Goal: Transaction & Acquisition: Purchase product/service

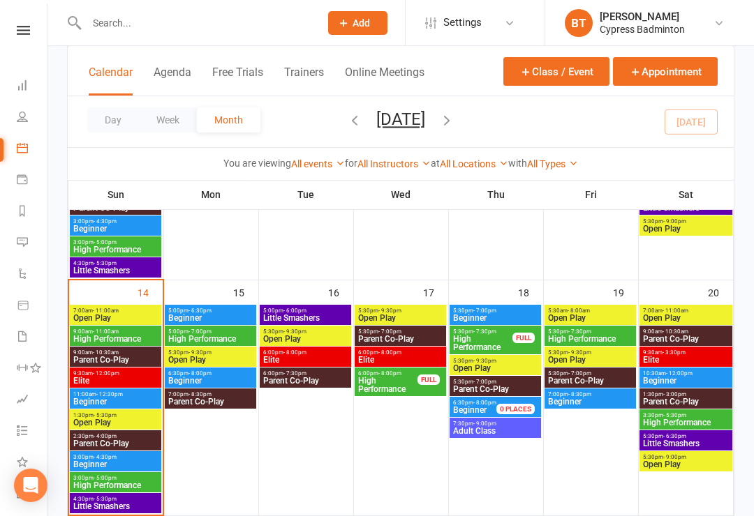
click at [207, 29] on input "text" at bounding box center [195, 23] width 227 height 20
type input "L"
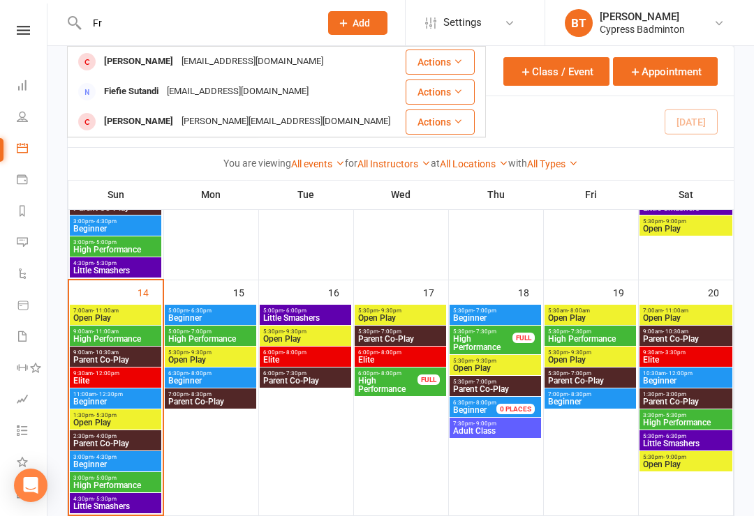
type input "F"
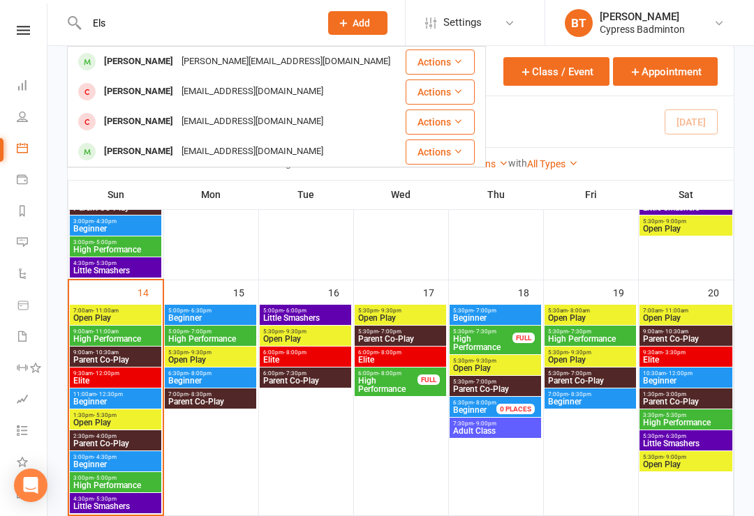
type input "Els"
click at [162, 61] on div "ELSA FRINDEL" at bounding box center [138, 62] width 77 height 20
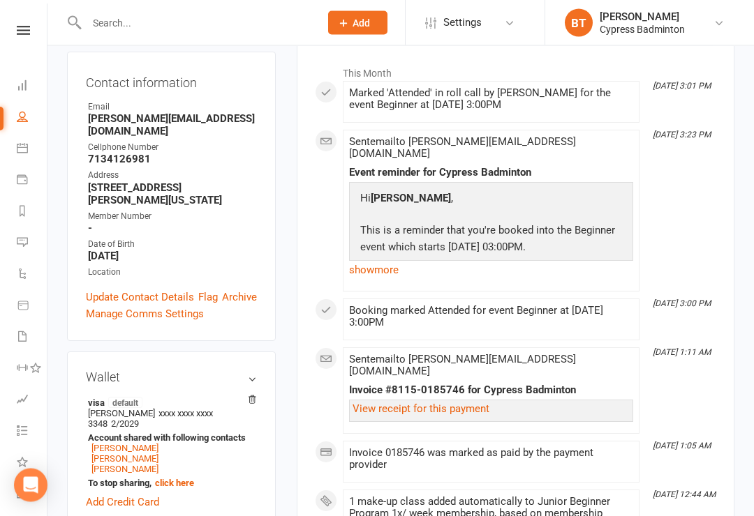
scroll to position [221, 0]
click at [147, 443] on link "JEROME FRINDEL" at bounding box center [124, 448] width 67 height 10
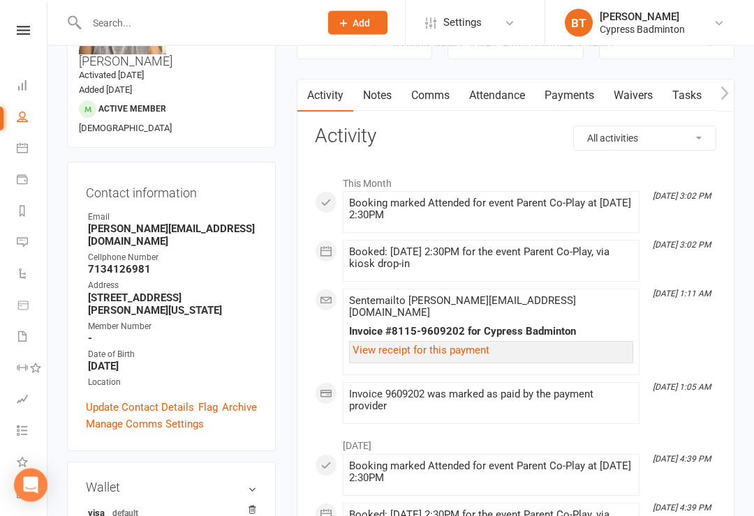
scroll to position [169, 0]
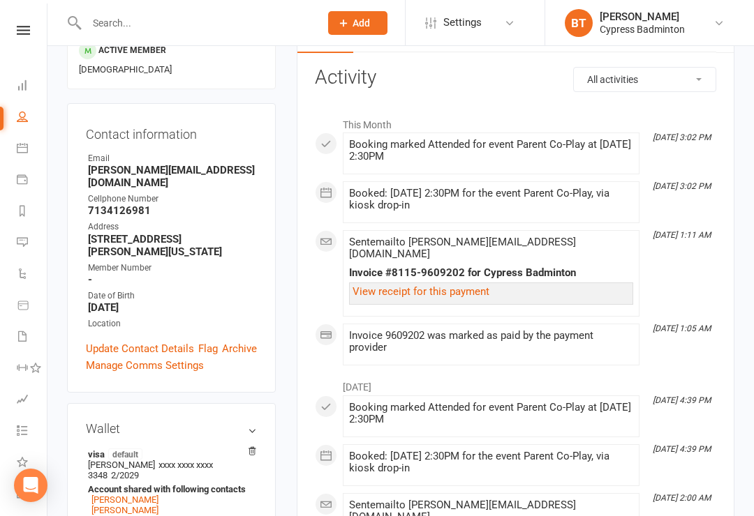
click at [23, 31] on icon at bounding box center [23, 30] width 13 height 9
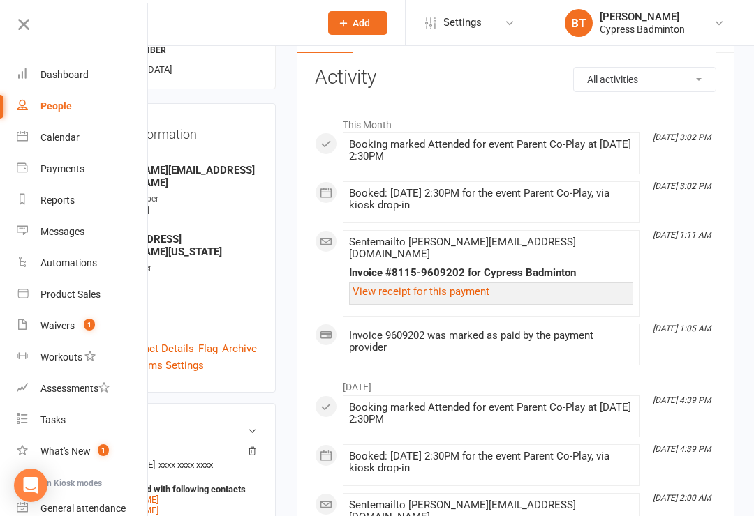
click at [96, 305] on link "Product Sales" at bounding box center [83, 294] width 132 height 31
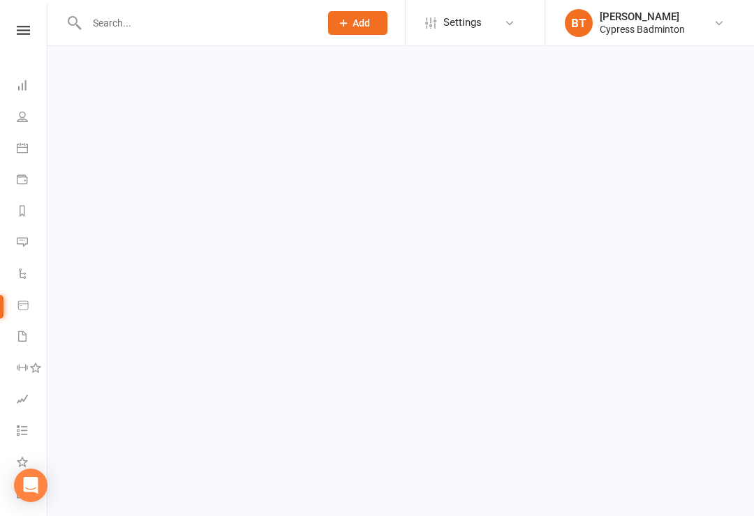
select select "100"
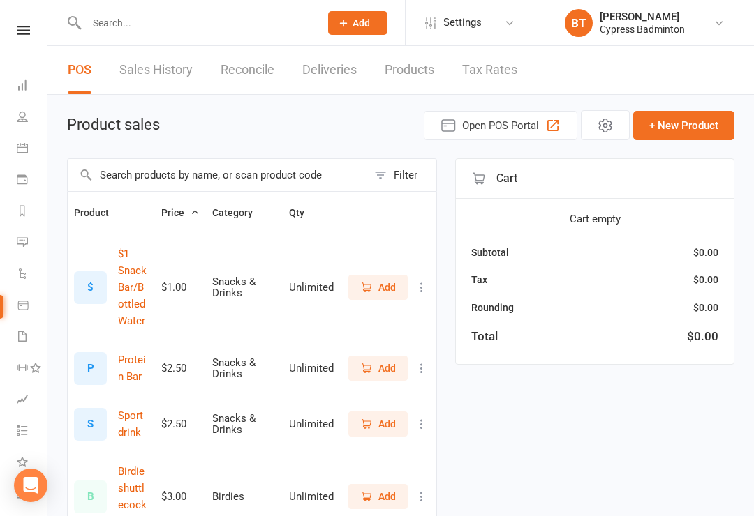
click at [409, 174] on div "Filter" at bounding box center [406, 175] width 24 height 17
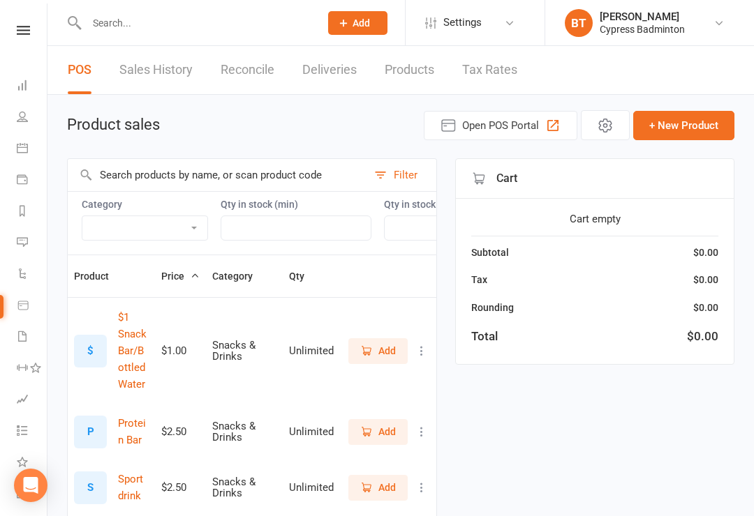
click at [169, 220] on select "Bag Birdies Clerical Merchandise .Other Merchandise Rackets Merchandise Shoes R…" at bounding box center [144, 228] width 125 height 24
select select "3539"
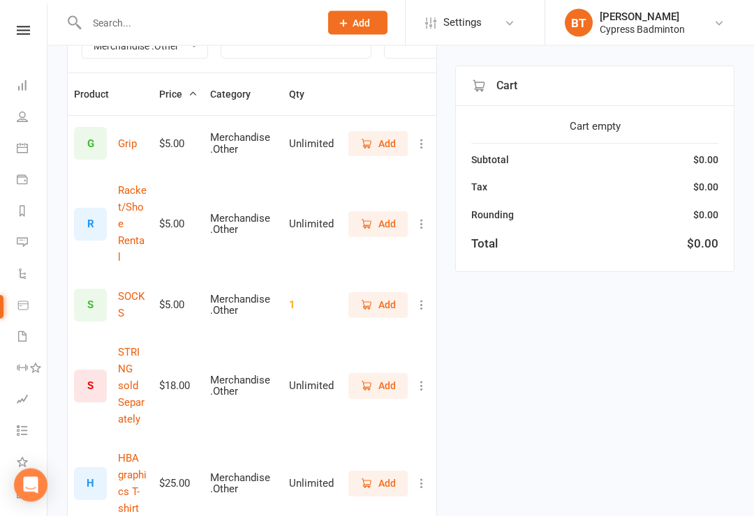
scroll to position [181, 0]
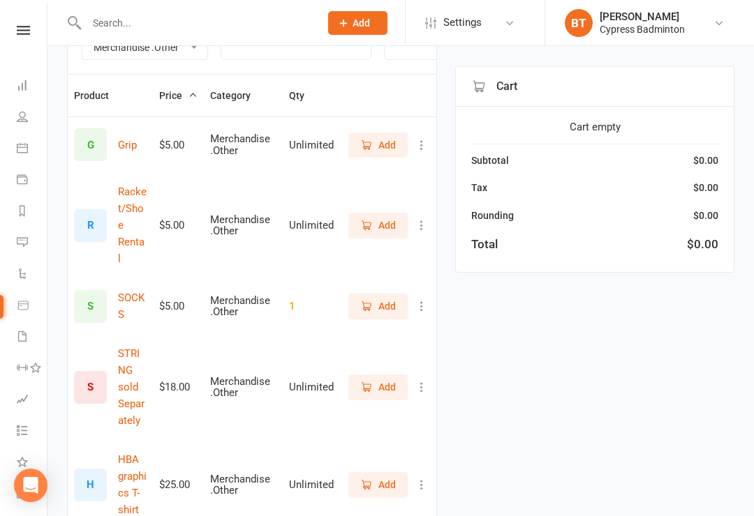
click at [385, 477] on span "Add" at bounding box center [386, 484] width 17 height 15
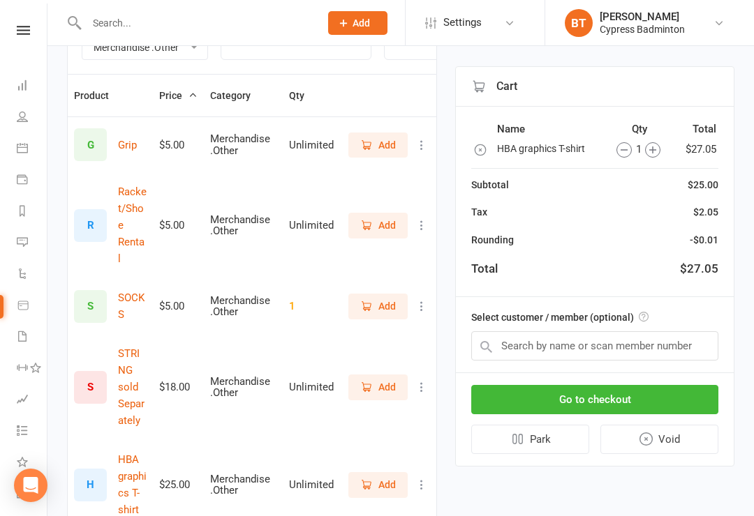
click at [661, 141] on div "1" at bounding box center [638, 149] width 68 height 17
click at [652, 145] on icon "button" at bounding box center [652, 149] width 15 height 15
click at [693, 347] on input "text" at bounding box center [594, 345] width 247 height 29
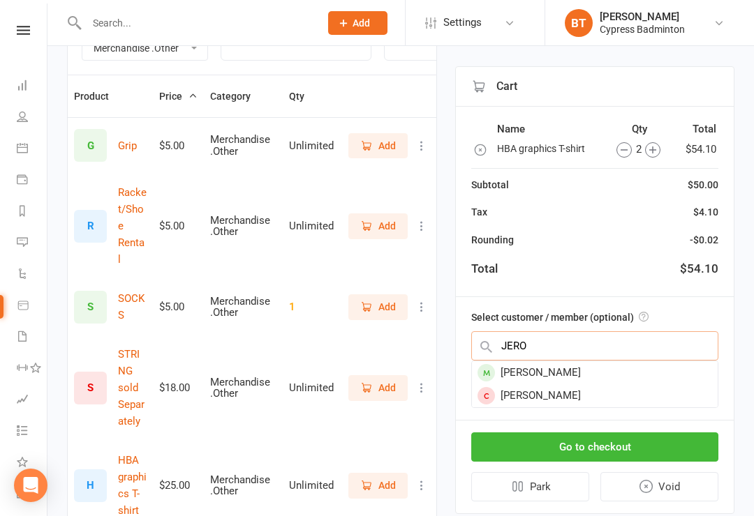
type input "JERO"
click at [587, 373] on div "JEROME FRINDEL" at bounding box center [595, 372] width 246 height 23
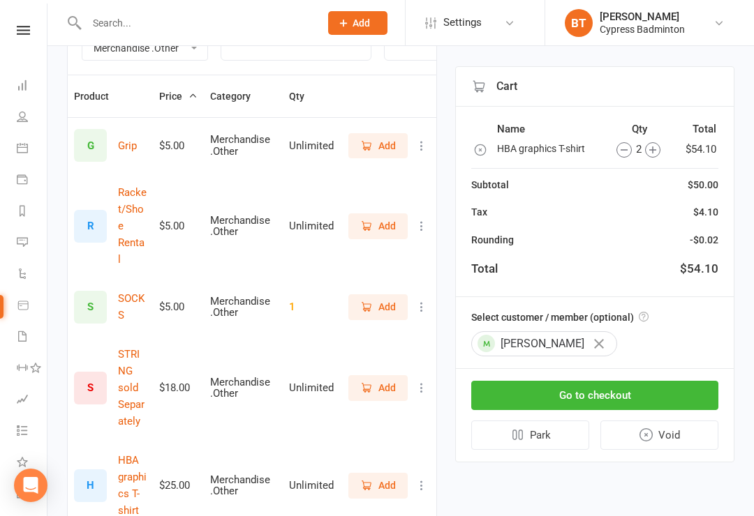
scroll to position [181, 0]
click at [689, 389] on button "Go to checkout" at bounding box center [594, 395] width 247 height 29
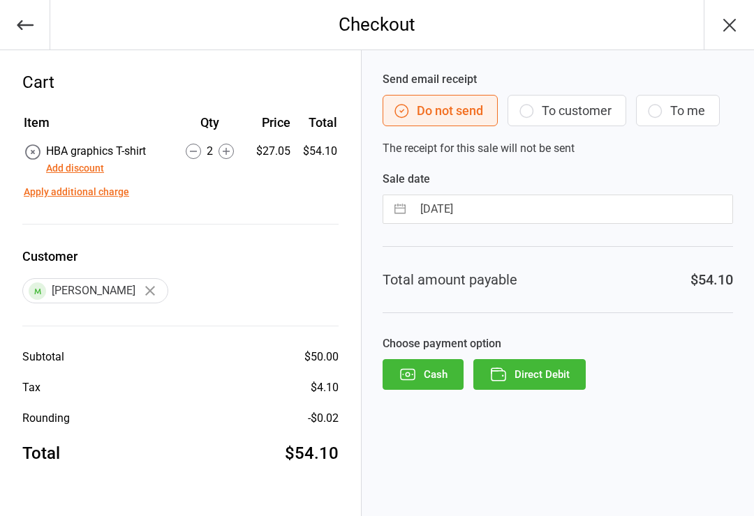
click at [568, 380] on button "Direct Debit" at bounding box center [529, 374] width 112 height 31
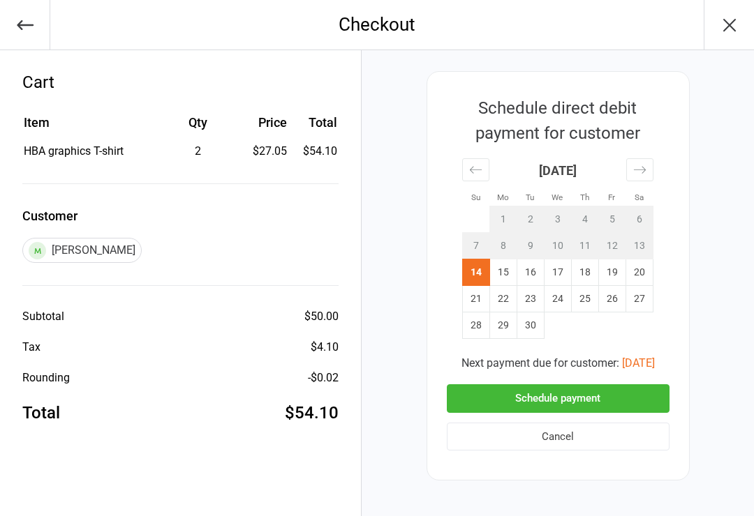
click at [648, 394] on button "Schedule payment" at bounding box center [558, 398] width 223 height 29
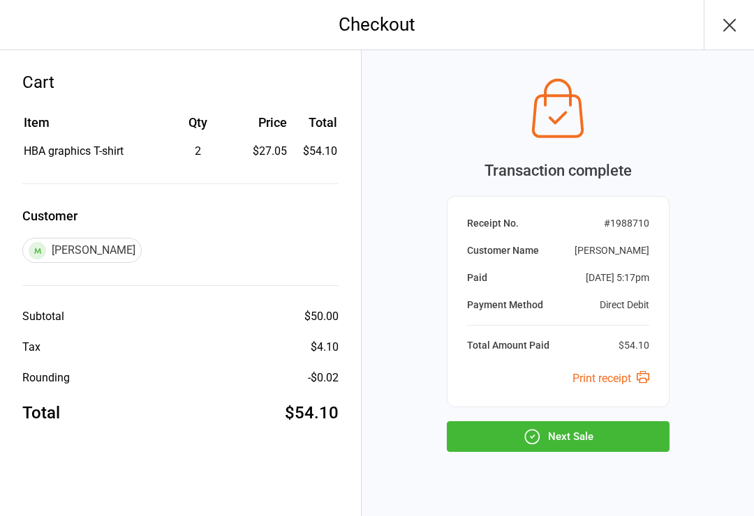
click at [646, 444] on button "Next Sale" at bounding box center [558, 436] width 223 height 31
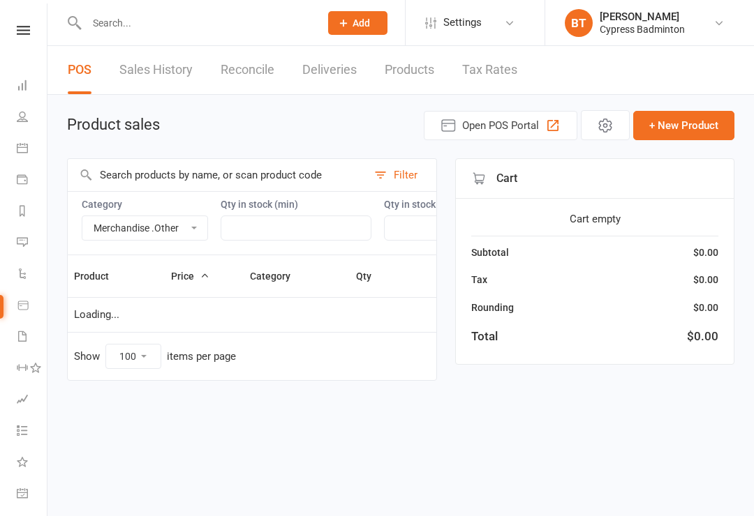
select select "3539"
select select "100"
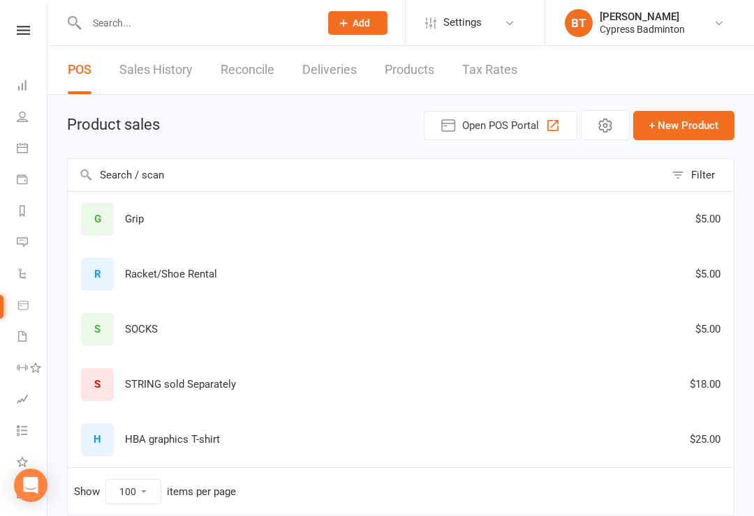
select select "3539"
